Goal: Task Accomplishment & Management: Complete application form

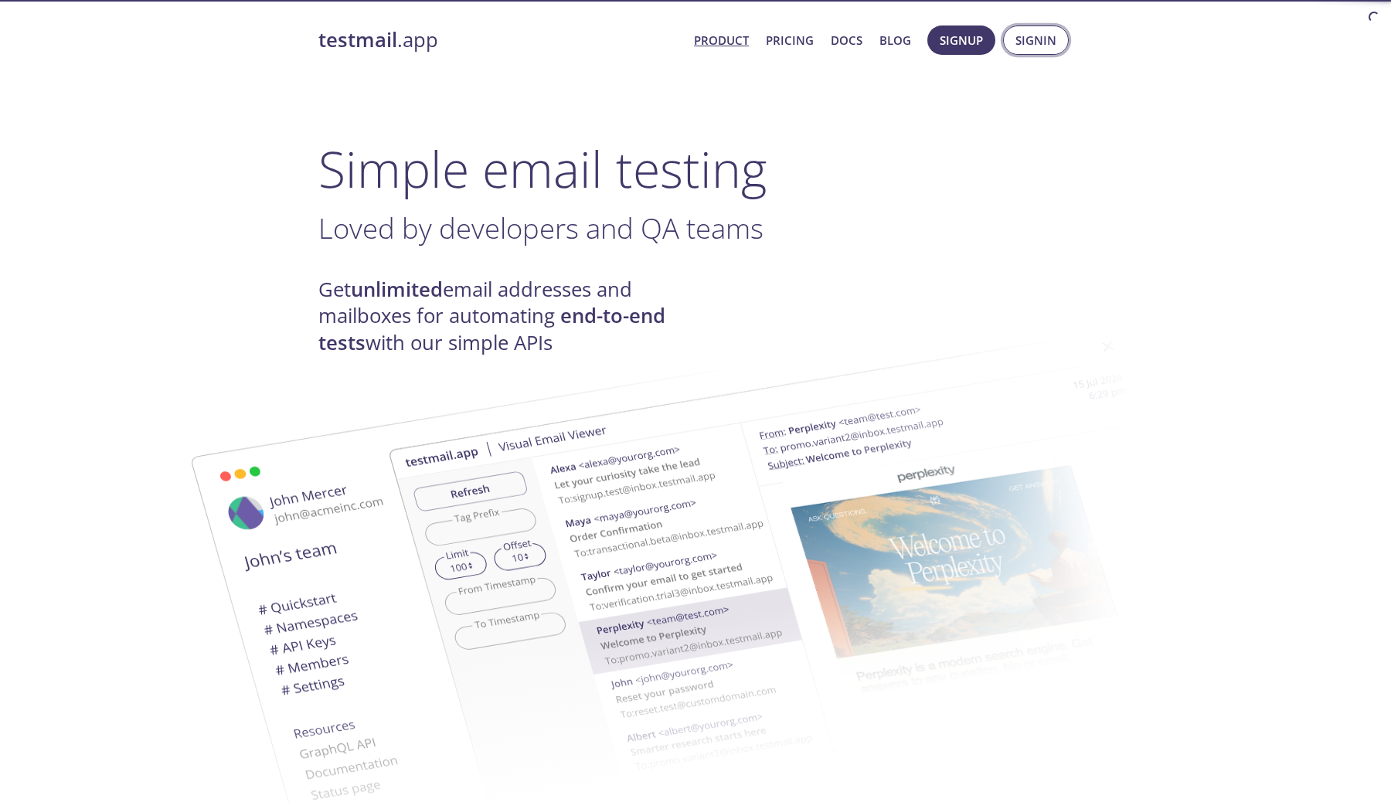
click at [1025, 44] on span "Signin" at bounding box center [1036, 40] width 41 height 20
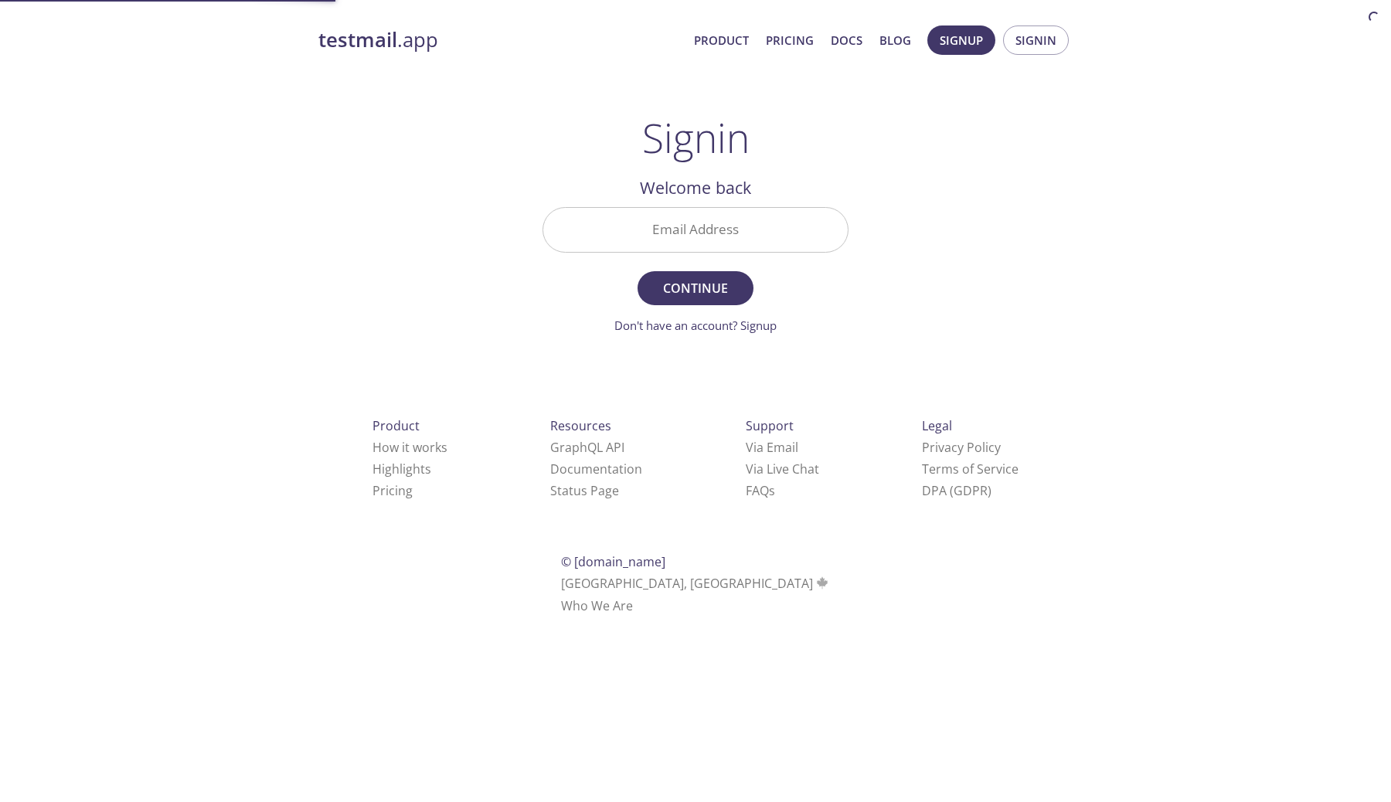
click at [737, 239] on input "Email Address" at bounding box center [695, 230] width 305 height 44
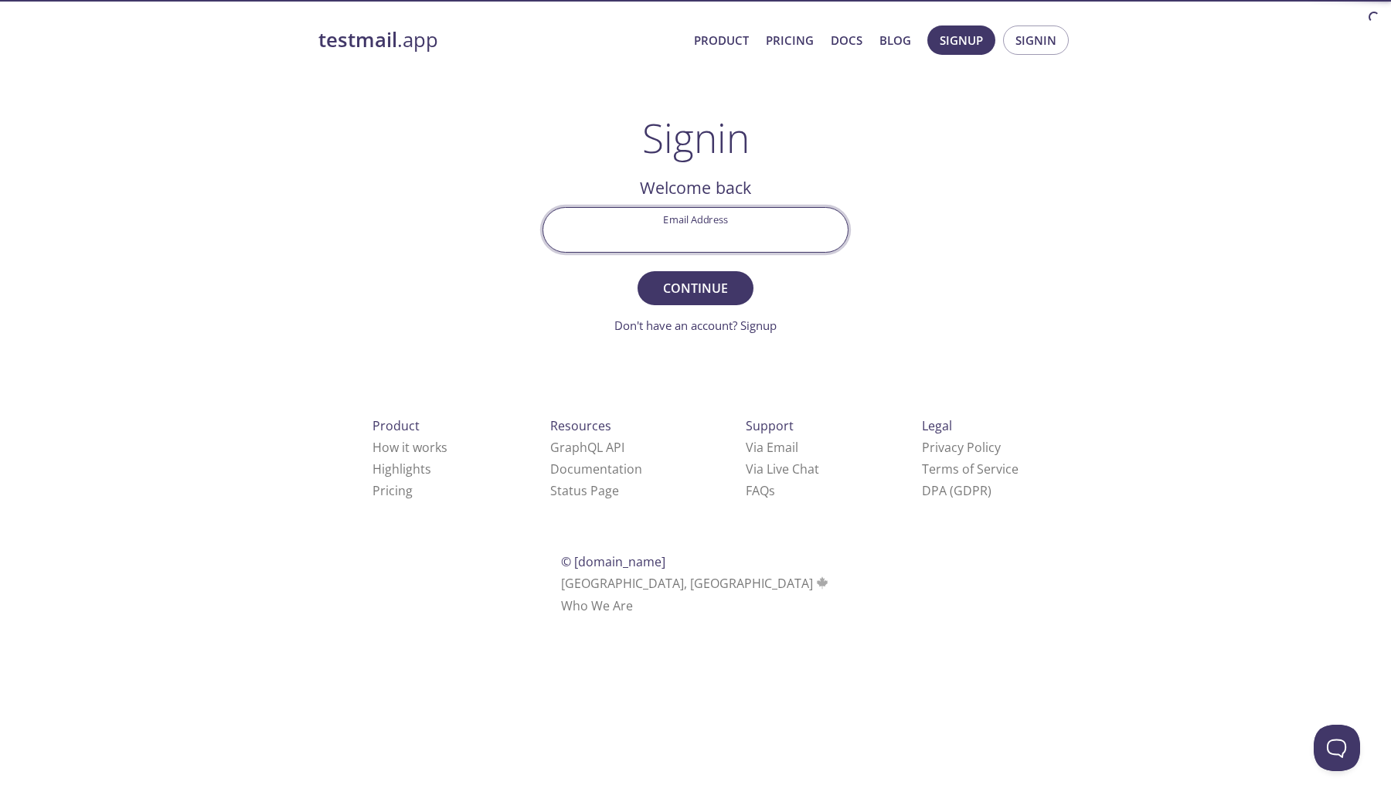
paste input "[EMAIL_ADDRESS][DOMAIN_NAME]"
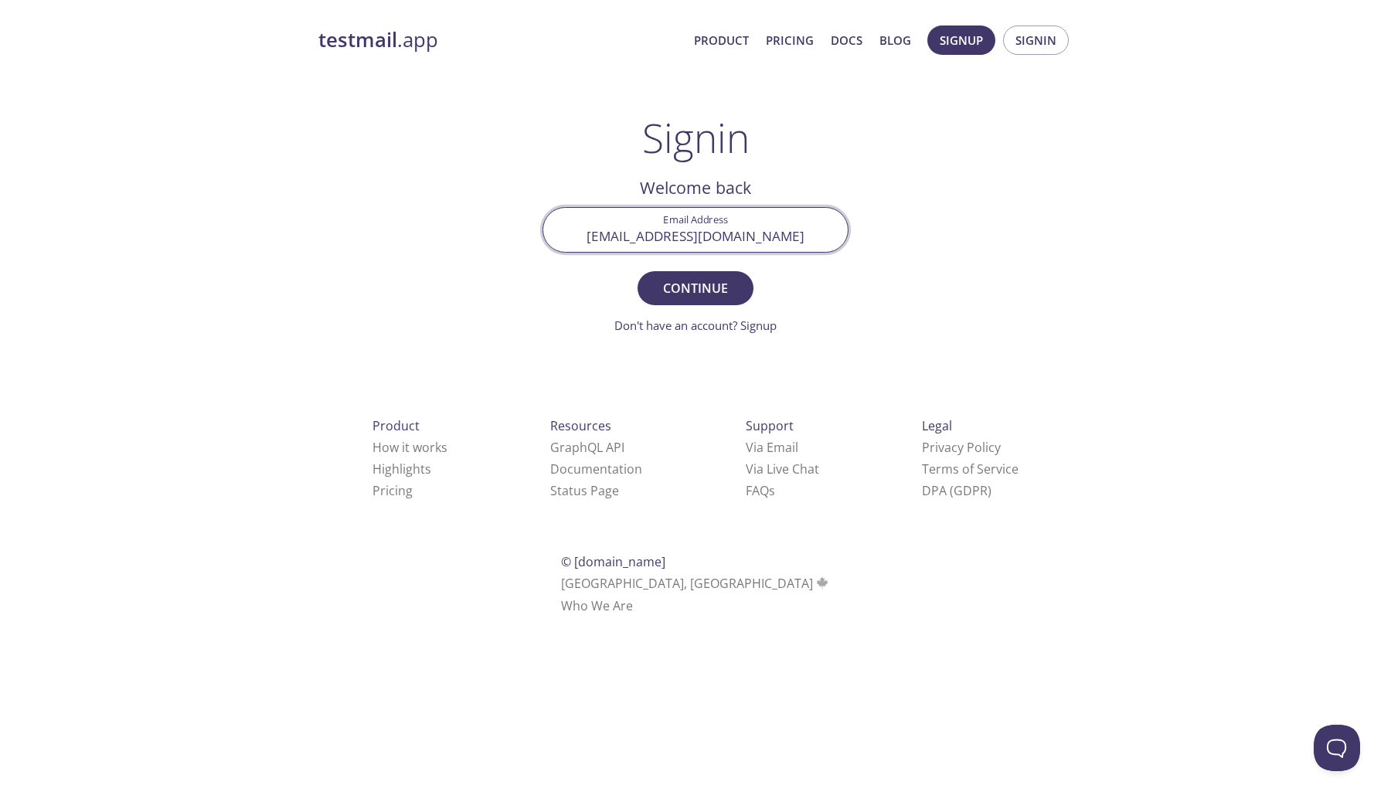
drag, startPoint x: 696, startPoint y: 236, endPoint x: 665, endPoint y: 236, distance: 30.9
click at [665, 236] on input "[EMAIL_ADDRESS][DOMAIN_NAME]" at bounding box center [695, 230] width 305 height 44
click at [702, 292] on span "Continue" at bounding box center [696, 288] width 82 height 22
click at [731, 235] on input "[EMAIL_ADDRESS][DOMAIN_NAME]" at bounding box center [695, 230] width 305 height 44
paste input "text"
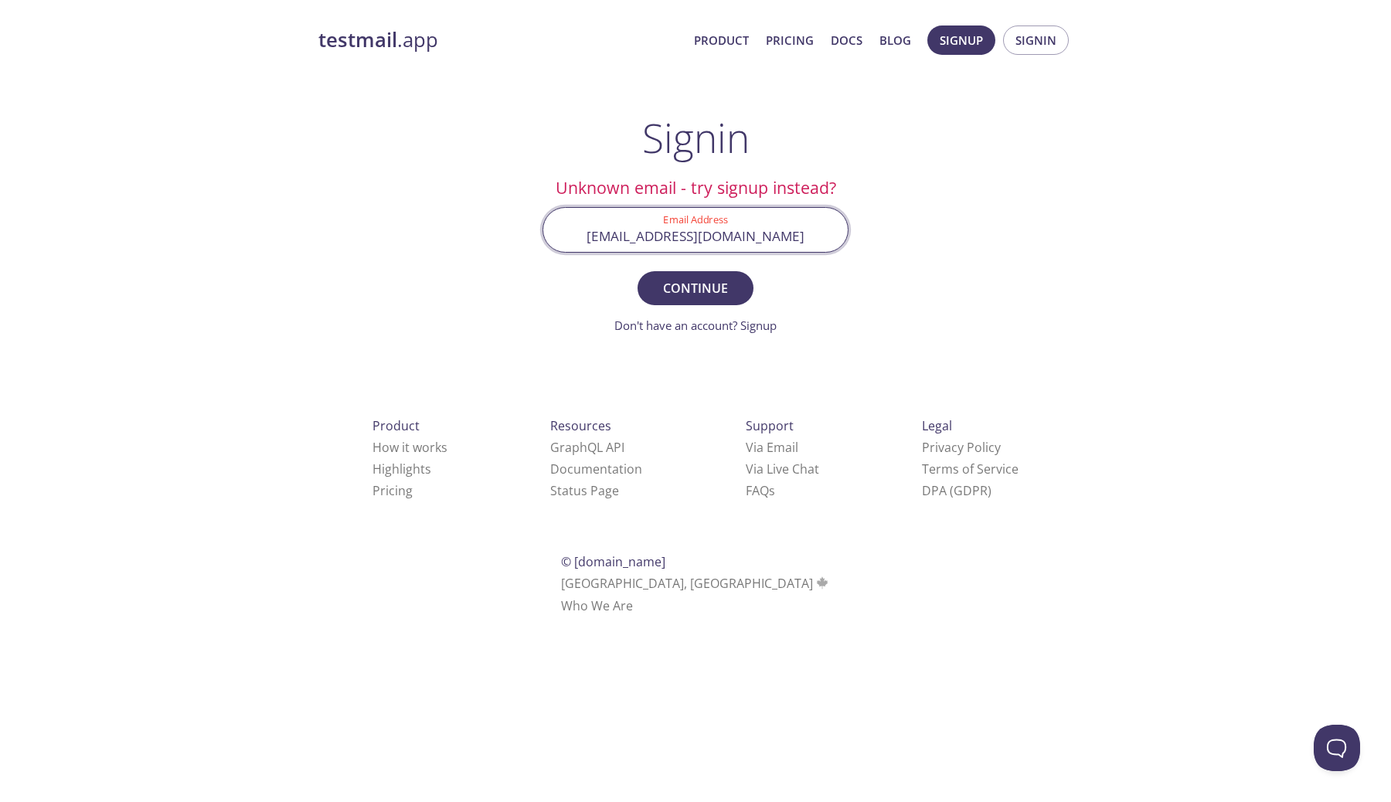
click at [667, 238] on input "[EMAIL_ADDRESS][DOMAIN_NAME]" at bounding box center [695, 230] width 305 height 44
click at [668, 238] on input "[EMAIL_ADDRESS][DOMAIN_NAME]" at bounding box center [695, 230] width 305 height 44
type input "[EMAIL_ADDRESS][DOMAIN_NAME]"
